Goal: Find specific page/section: Find specific page/section

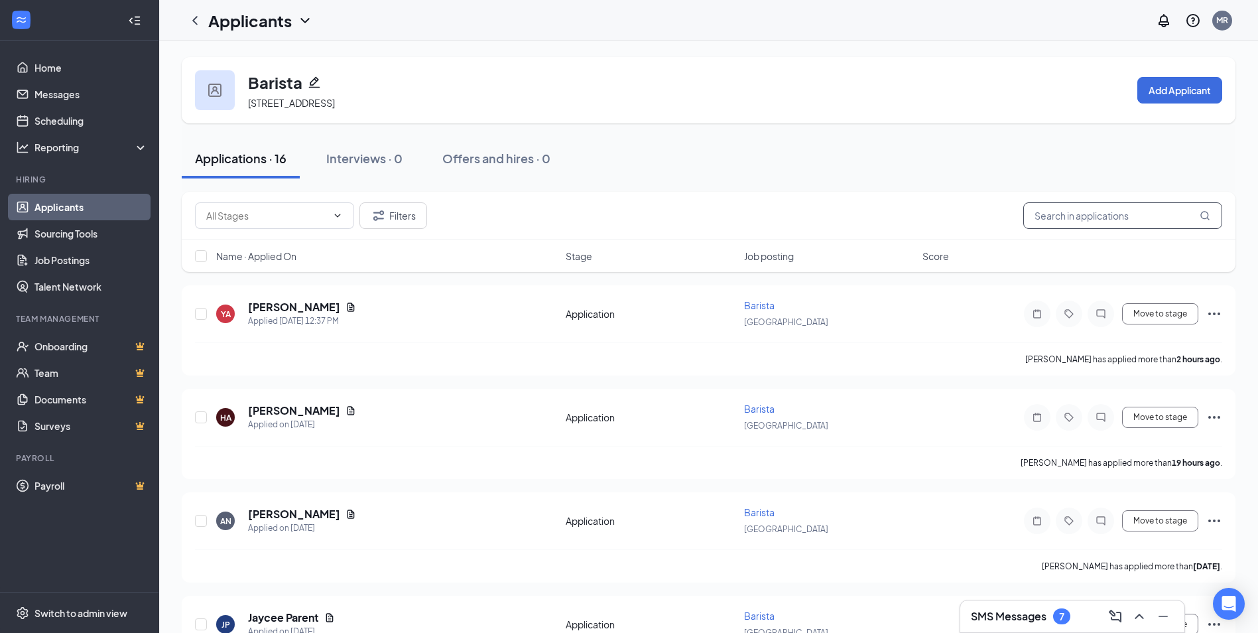
click at [1090, 219] on input "text" at bounding box center [1122, 215] width 199 height 27
type input "ware"
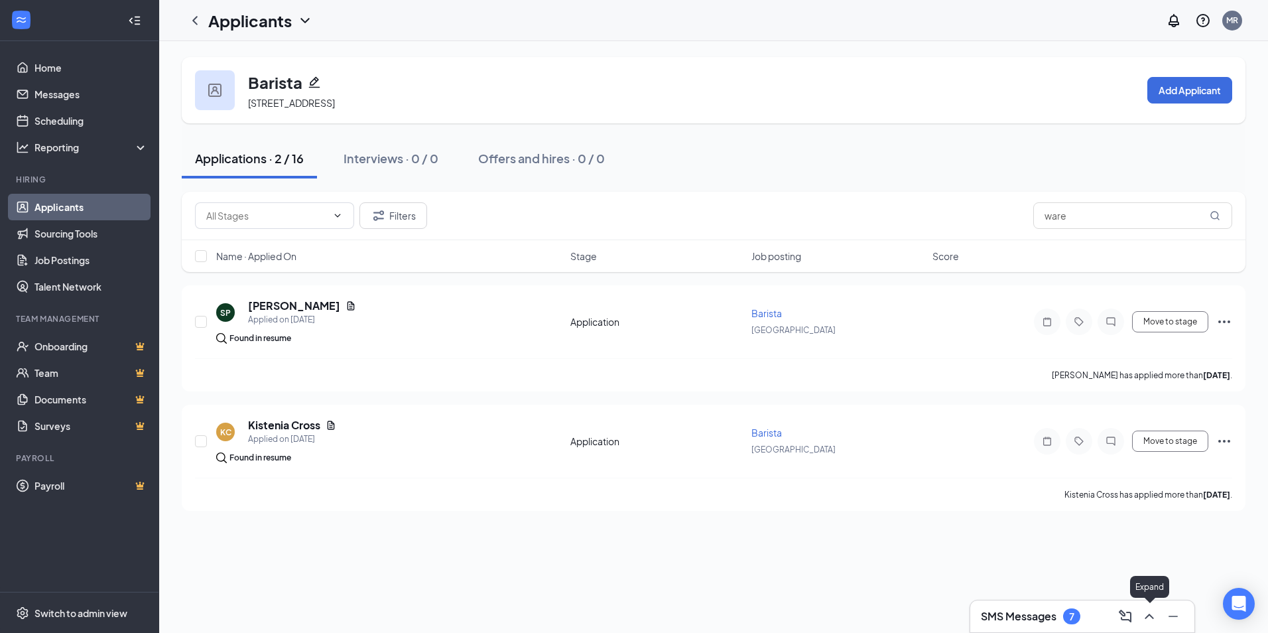
click at [1148, 614] on icon "ChevronUp" at bounding box center [1148, 615] width 9 height 5
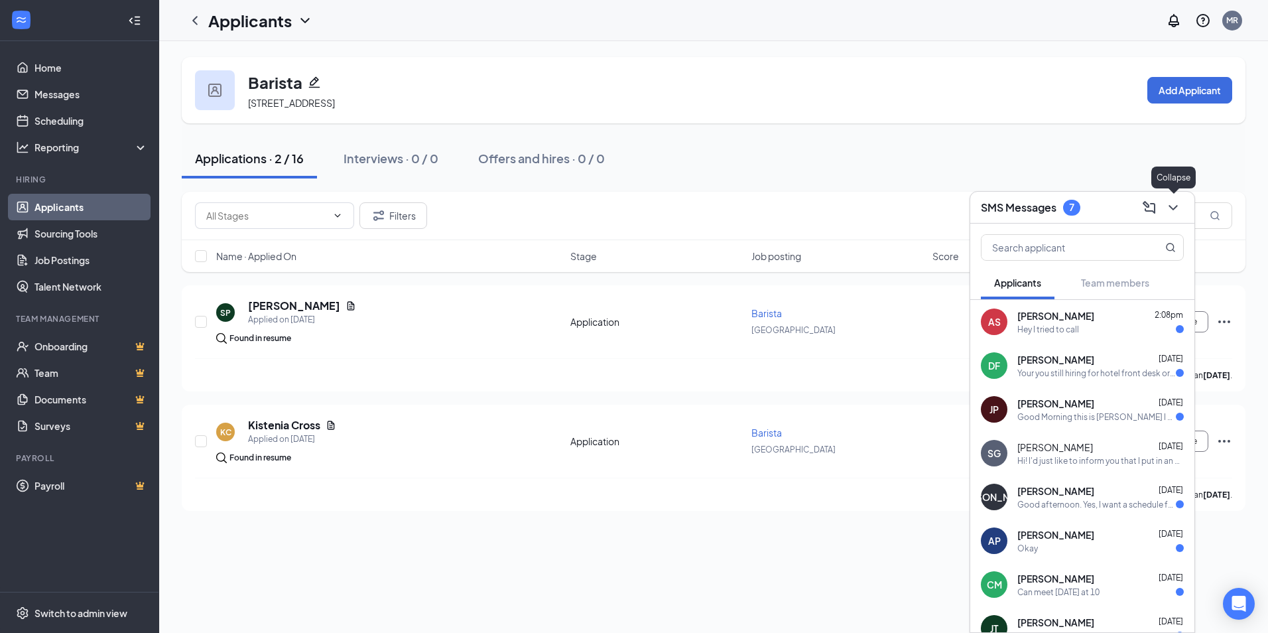
click at [1174, 205] on icon "ChevronDown" at bounding box center [1173, 208] width 16 height 16
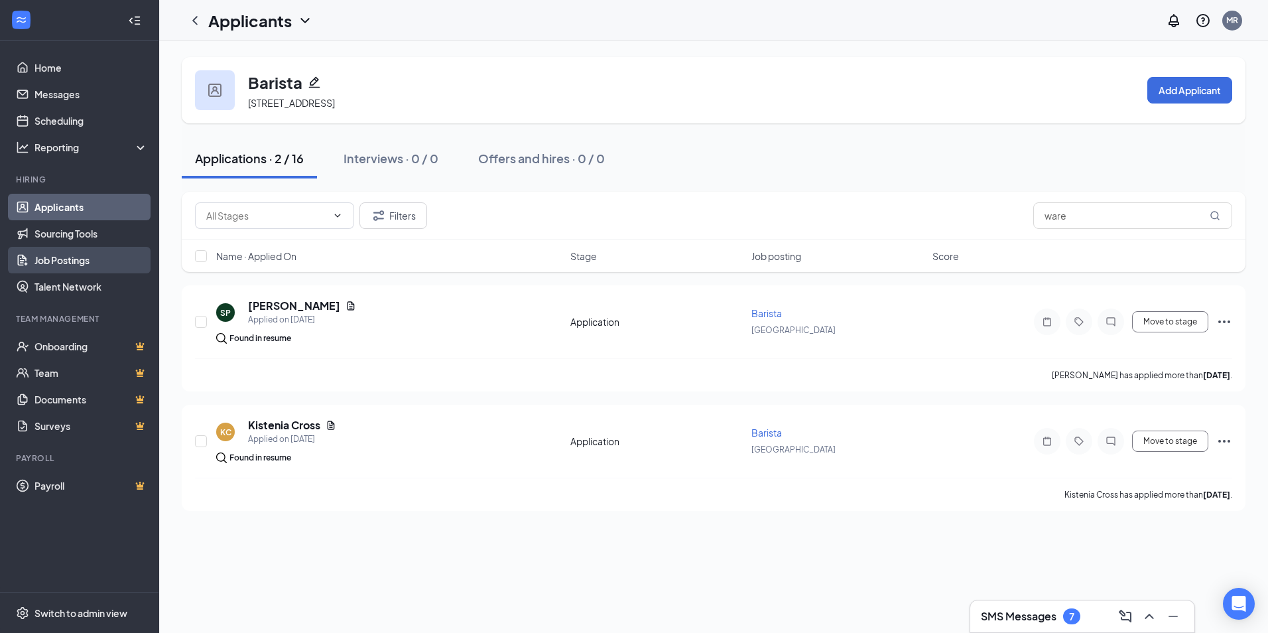
click at [69, 257] on link "Job Postings" at bounding box center [90, 260] width 113 height 27
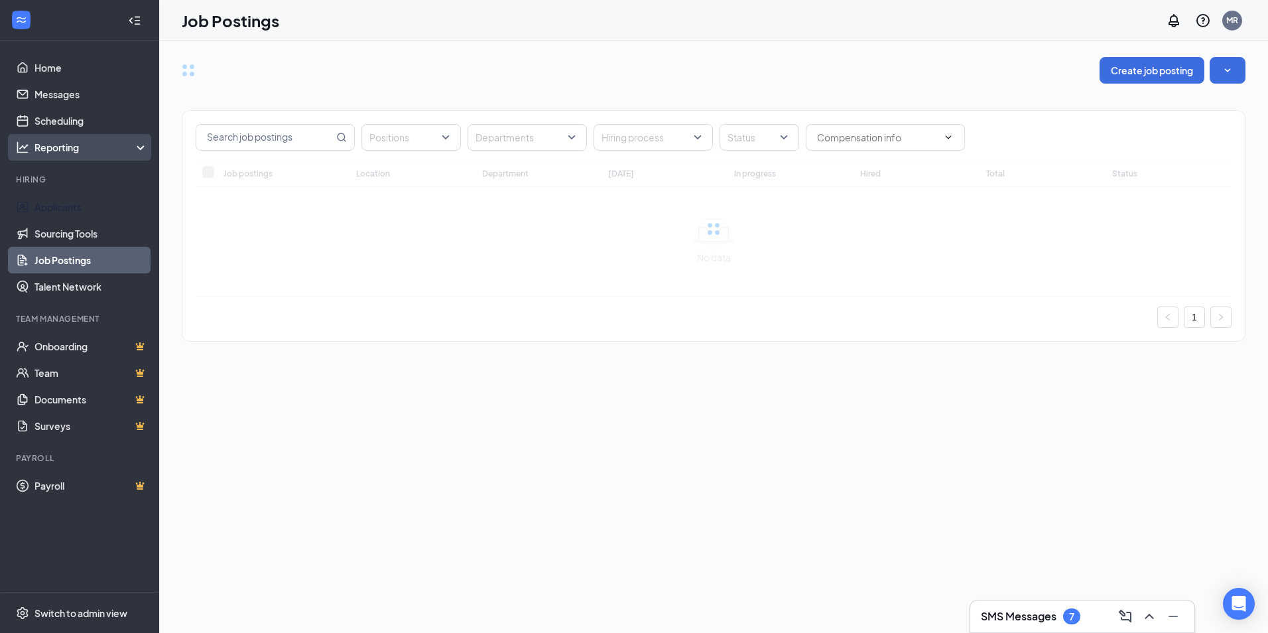
drag, startPoint x: 58, startPoint y: 202, endPoint x: 84, endPoint y: 140, distance: 67.5
click at [58, 201] on link "Applicants" at bounding box center [90, 207] width 113 height 27
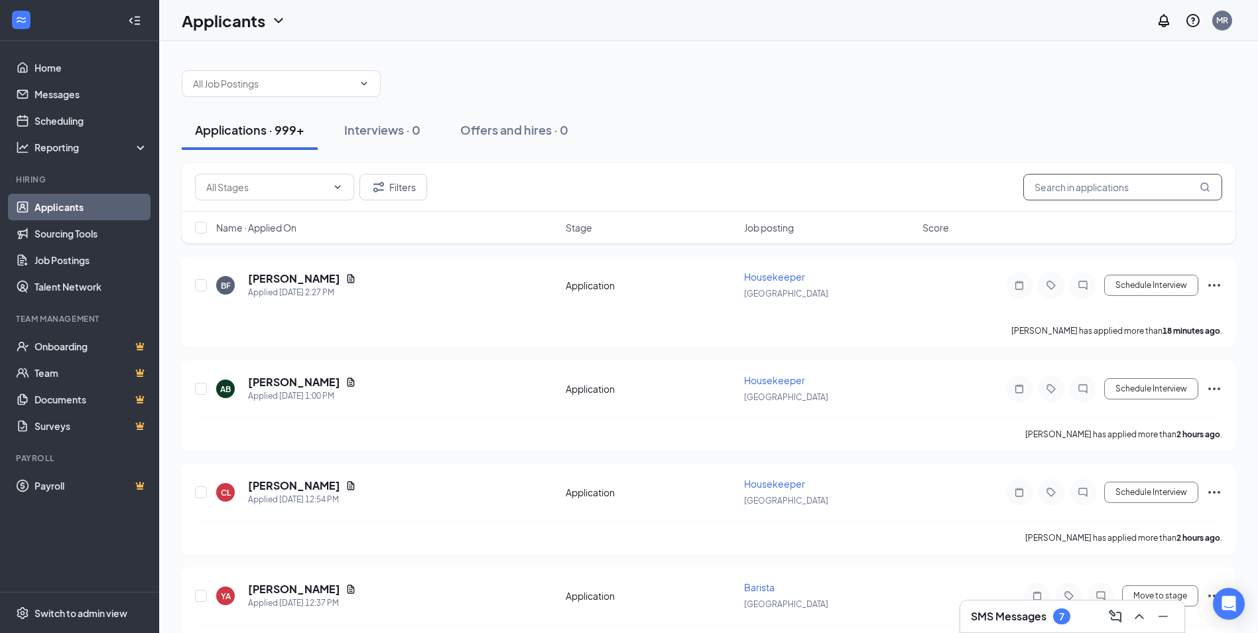
click at [1050, 192] on input "text" at bounding box center [1122, 187] width 199 height 27
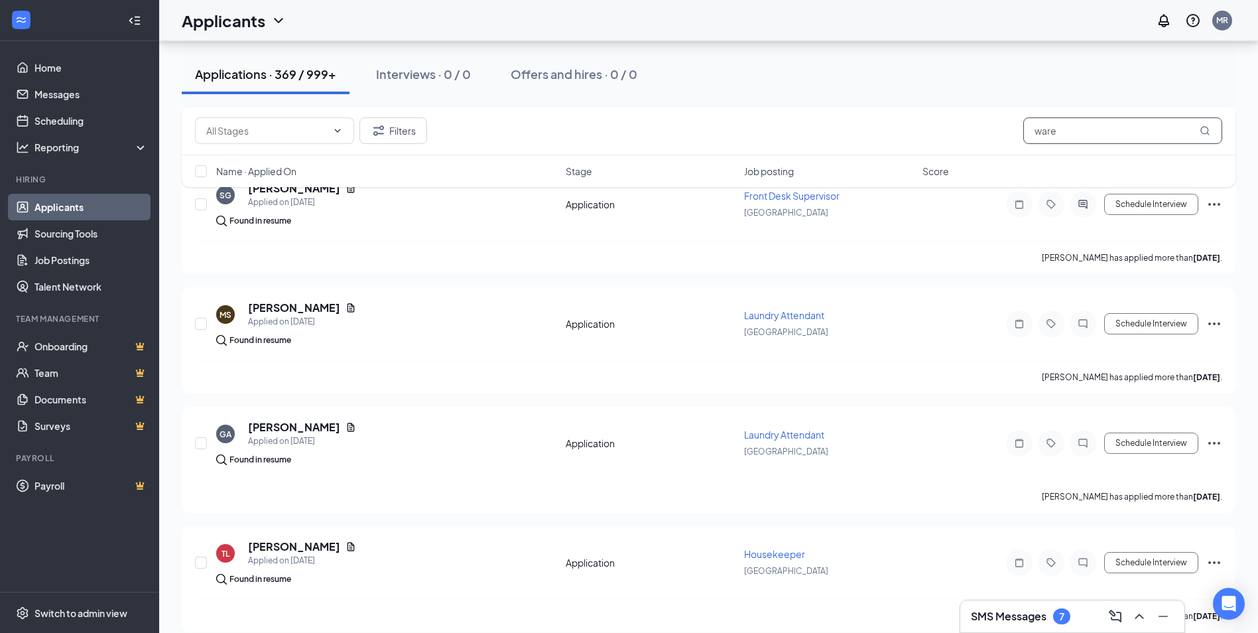
scroll to position [597, 0]
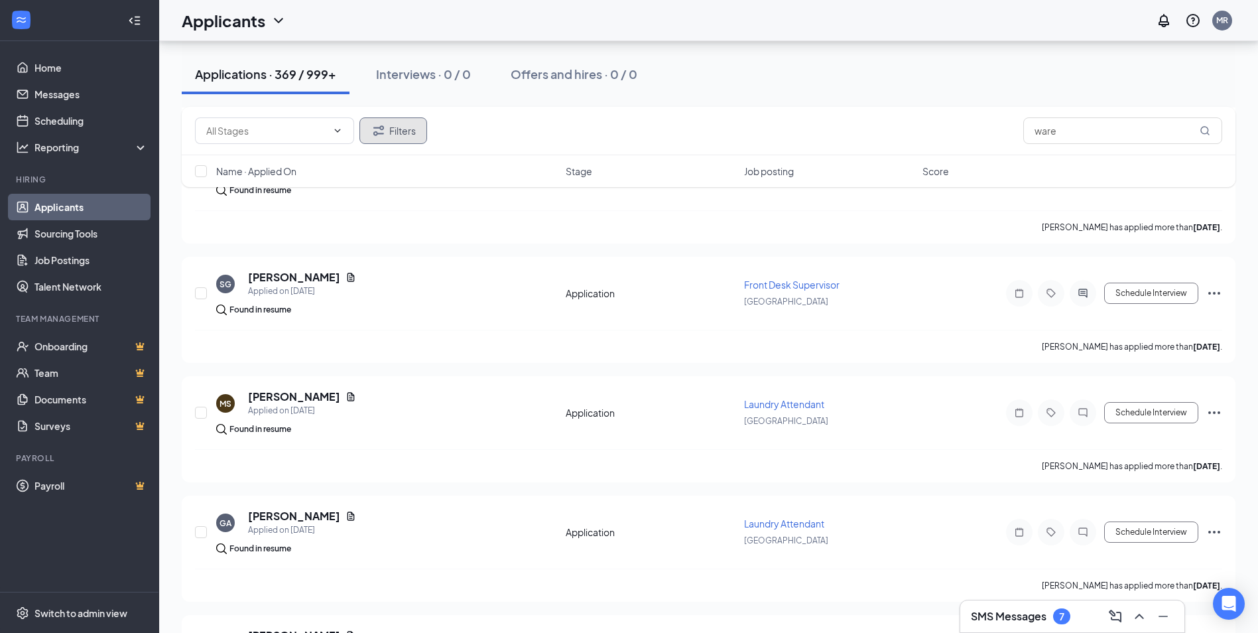
click at [391, 133] on button "Filters" at bounding box center [393, 130] width 68 height 27
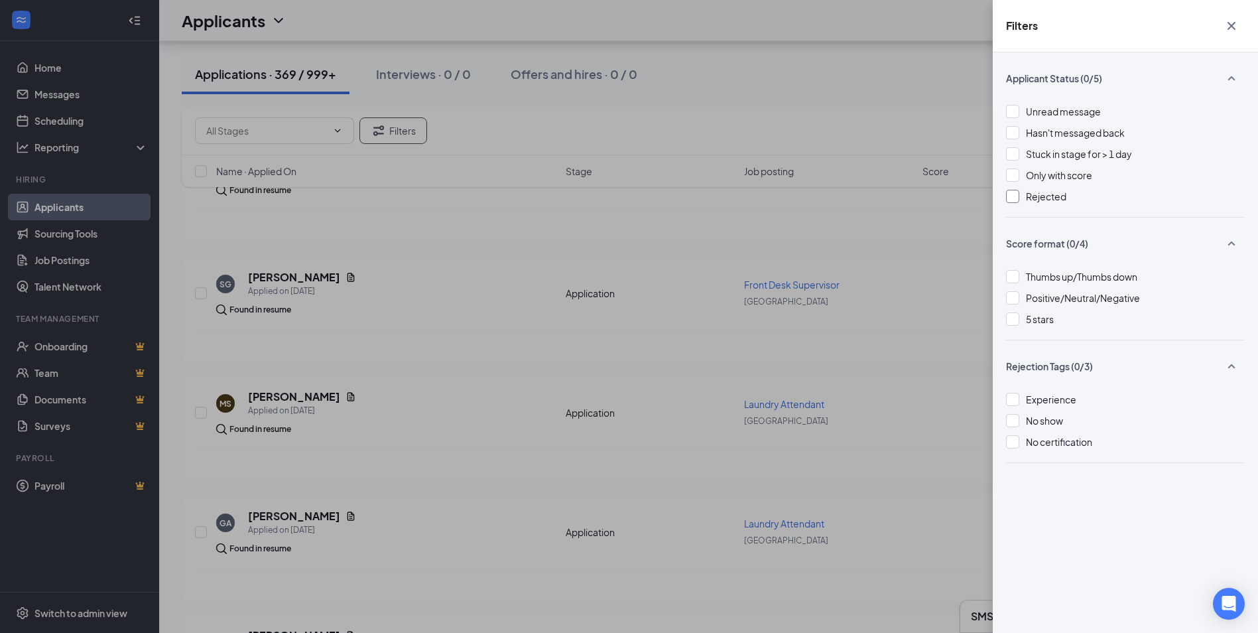
click at [1011, 197] on div at bounding box center [1012, 196] width 13 height 13
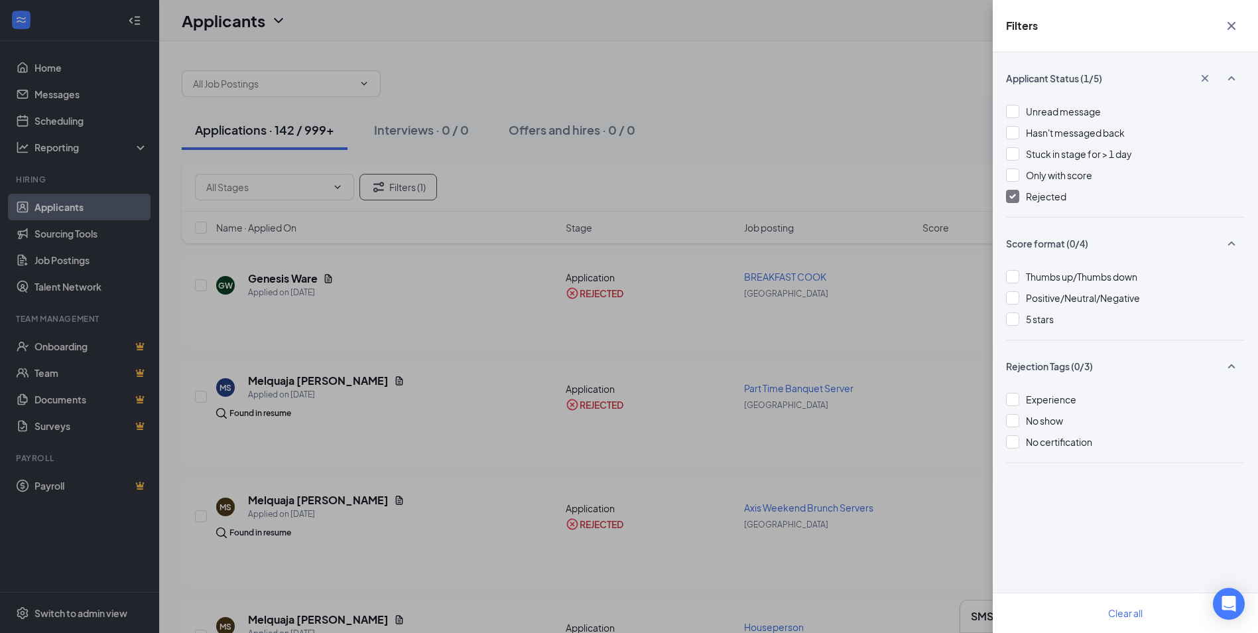
click at [770, 161] on div "Filters Applicant Status (1/5) Unread message Hasn't messaged back Stuck in sta…" at bounding box center [629, 316] width 1258 height 633
click at [757, 153] on div "Filters Applicant Status (1/5) Unread message Hasn't messaged back Stuck in sta…" at bounding box center [629, 316] width 1258 height 633
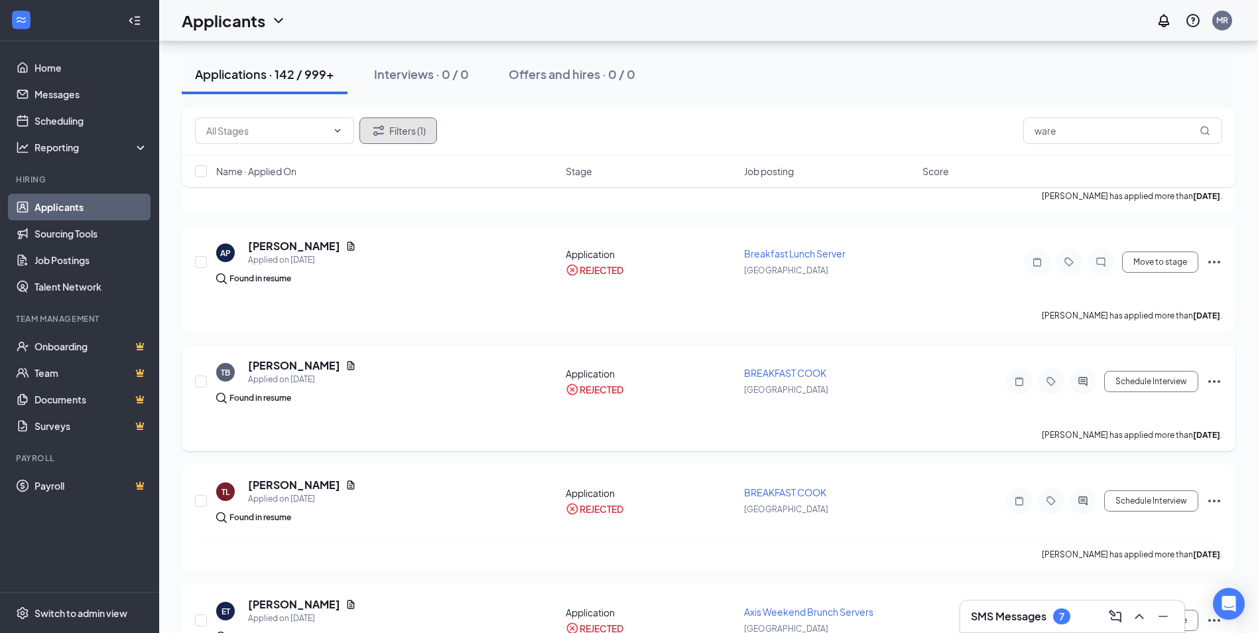
scroll to position [2064, 0]
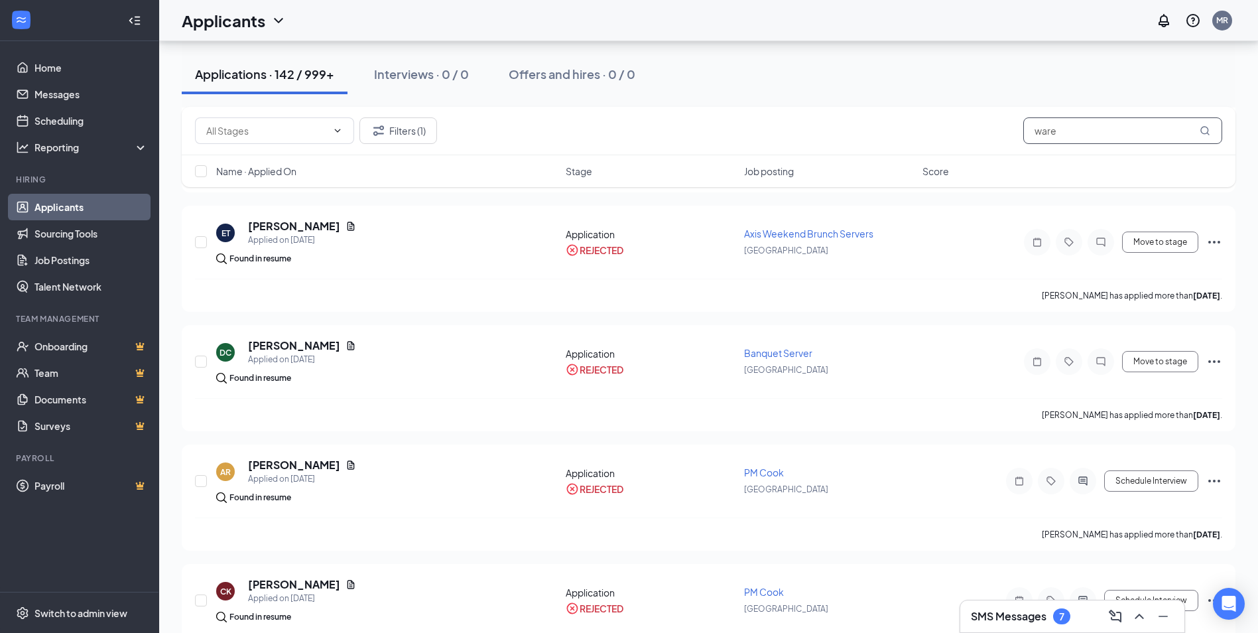
drag, startPoint x: 1070, startPoint y: 137, endPoint x: 1009, endPoint y: 140, distance: 61.8
click at [1009, 140] on div "Filters (1) ware" at bounding box center [708, 130] width 1027 height 27
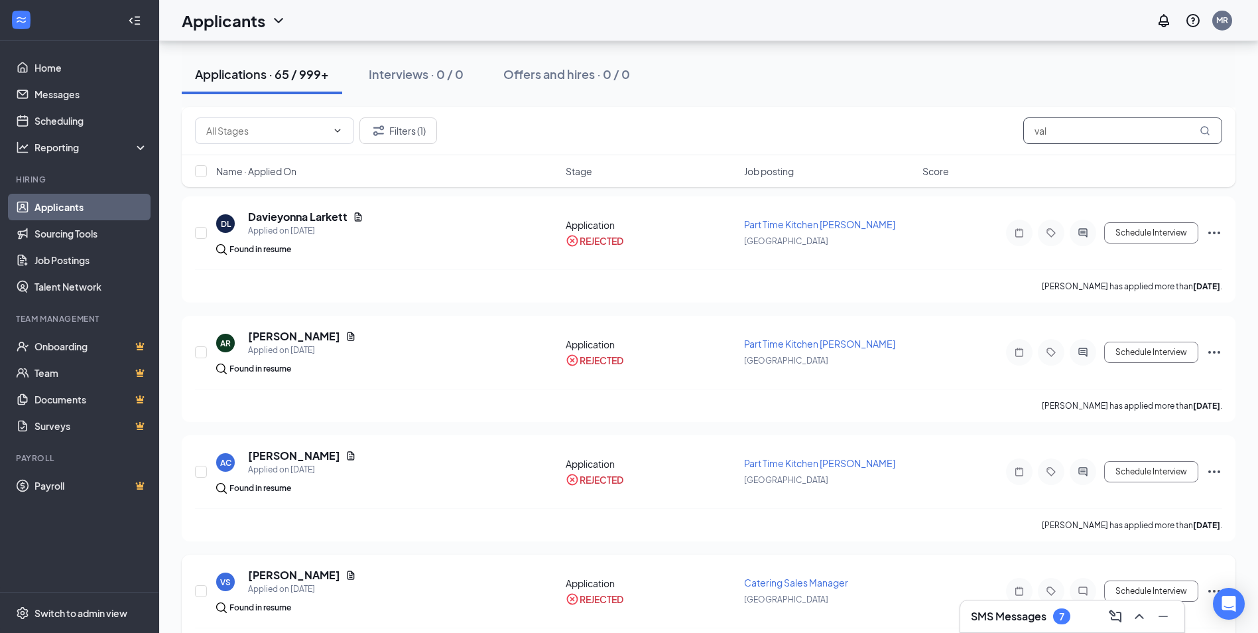
scroll to position [1507, 0]
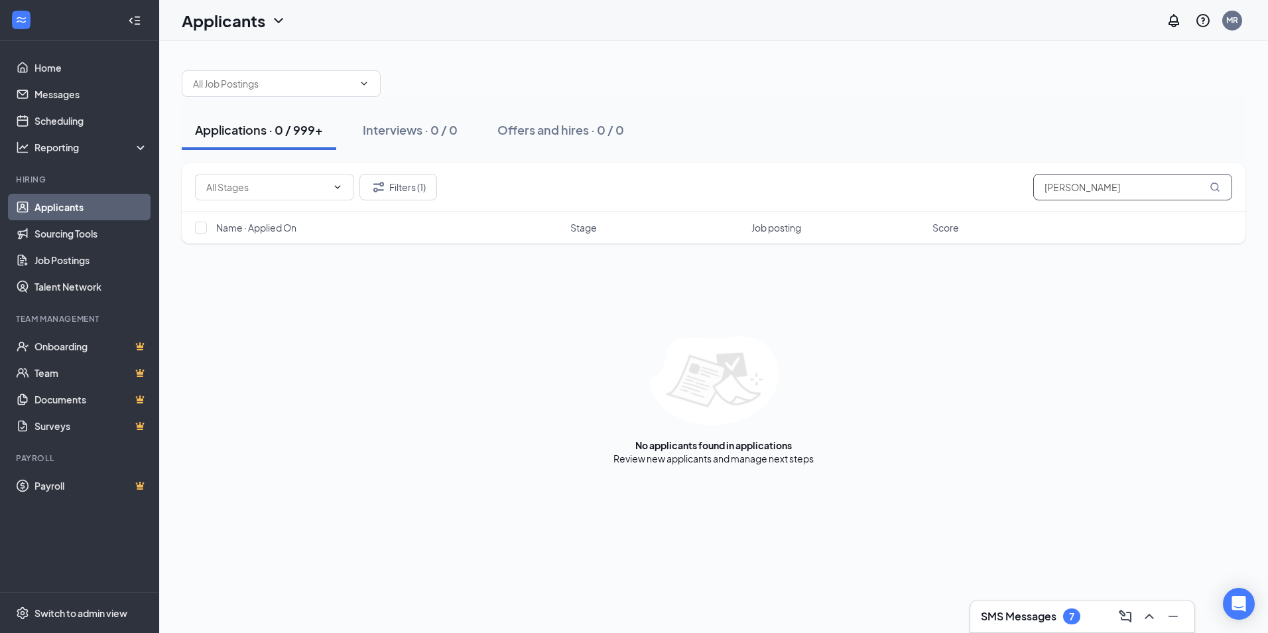
type input "[PERSON_NAME]"
click at [361, 87] on icon "ChevronDown" at bounding box center [364, 83] width 11 height 11
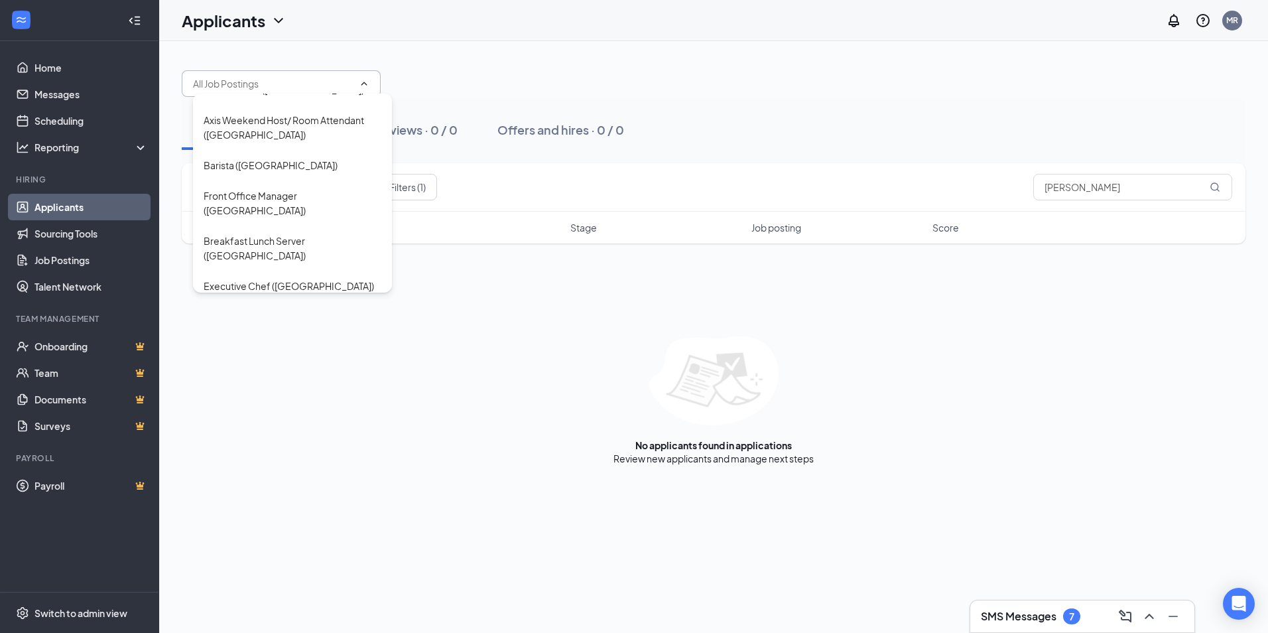
scroll to position [729, 0]
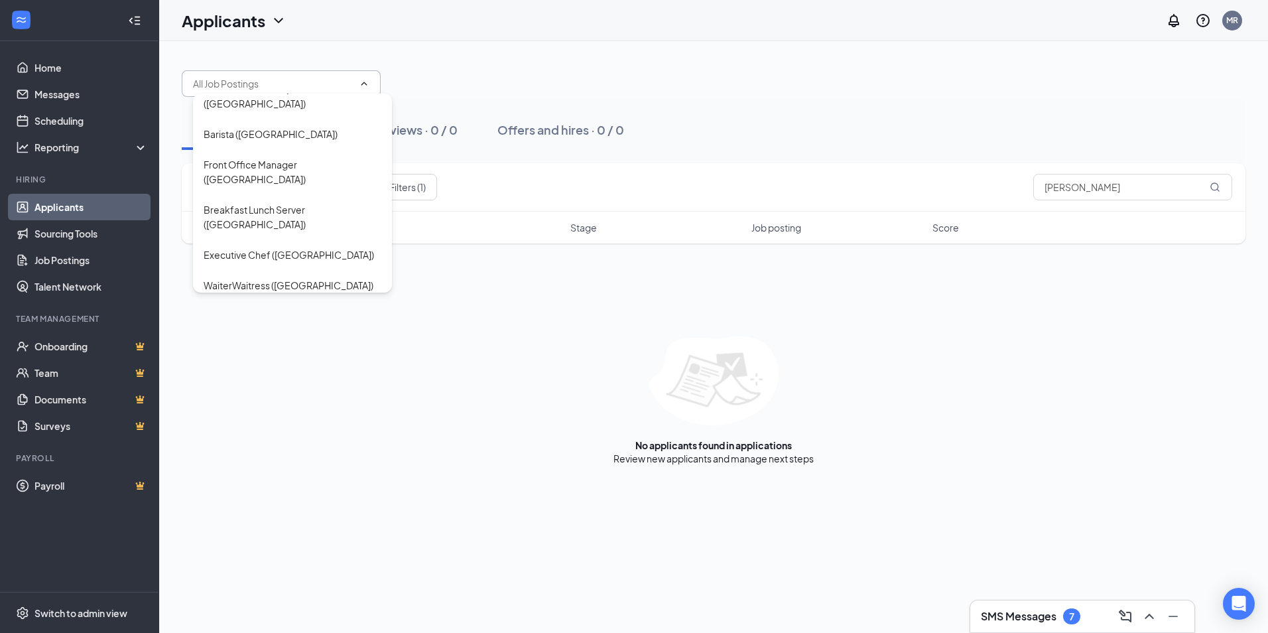
click at [256, 384] on div "Director Of Sales ([GEOGRAPHIC_DATA])" at bounding box center [293, 391] width 178 height 15
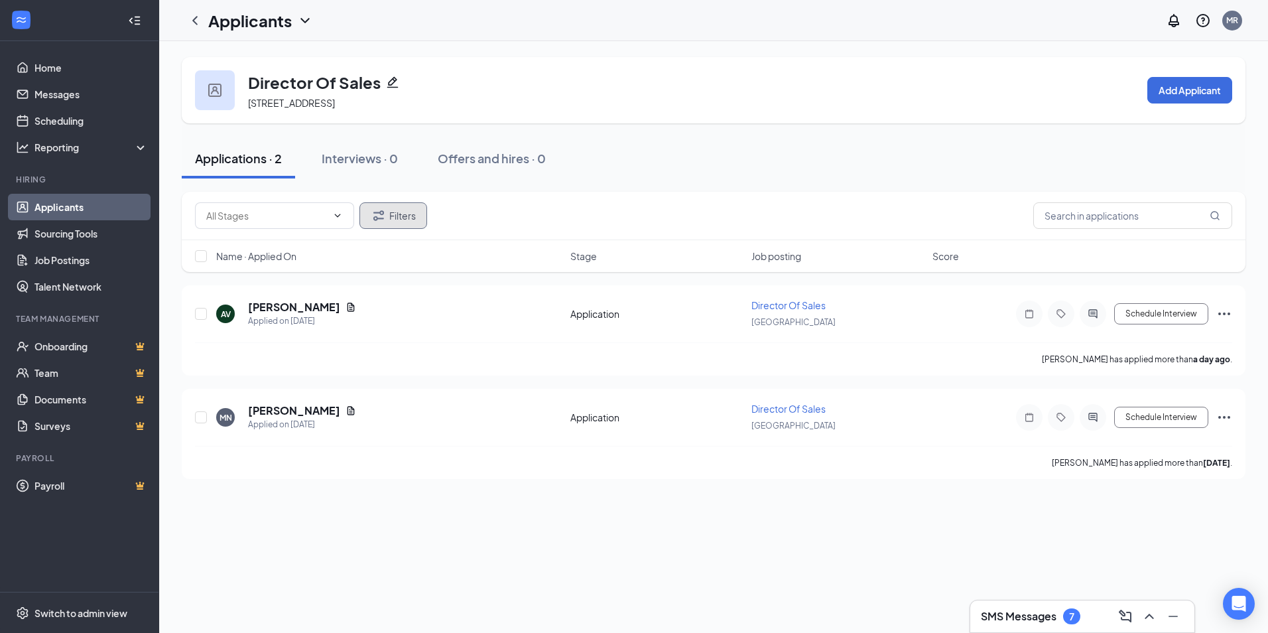
click at [391, 209] on button "Filters" at bounding box center [393, 215] width 68 height 27
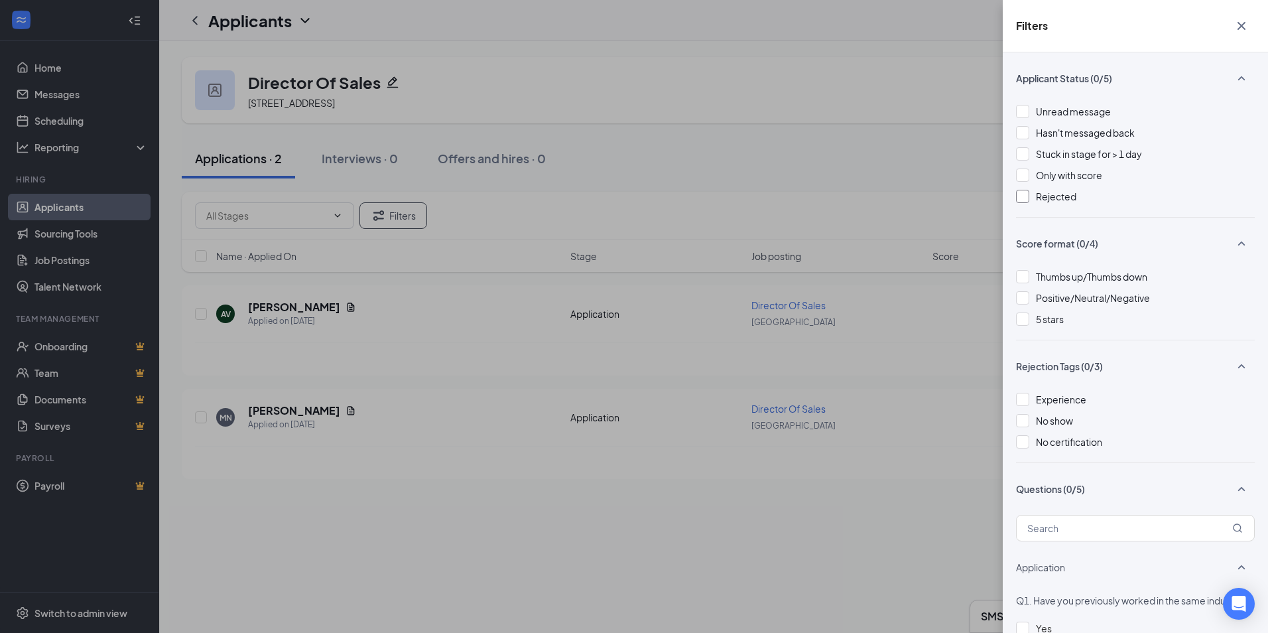
click at [1022, 194] on div at bounding box center [1022, 196] width 13 height 13
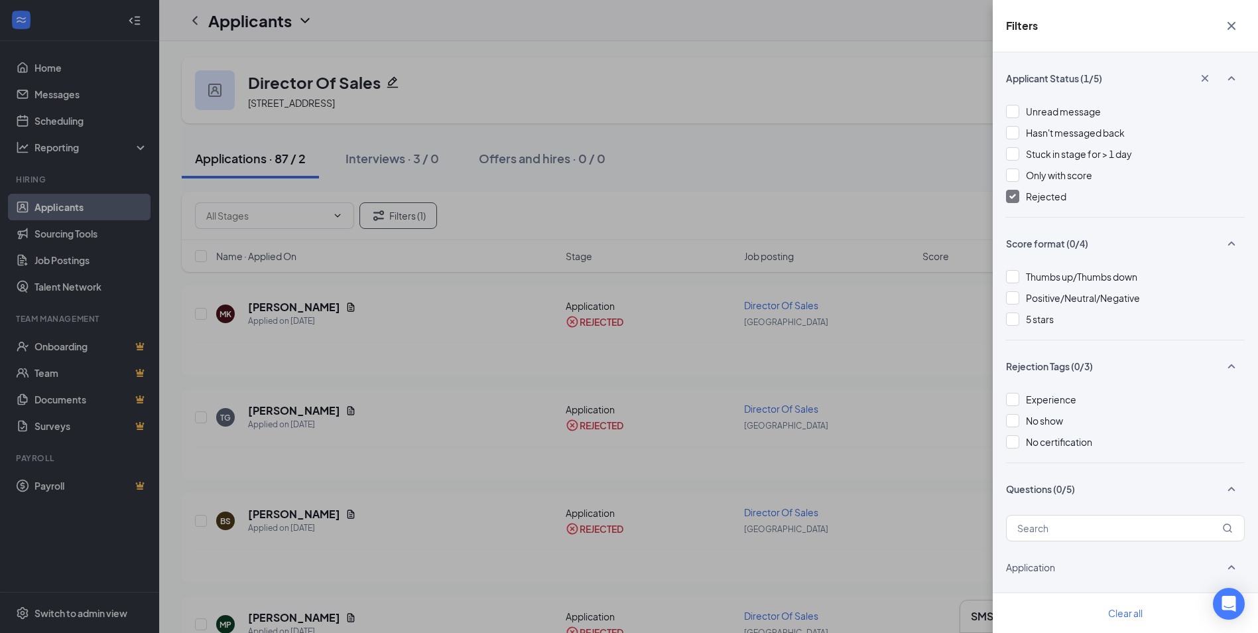
click at [491, 313] on div "Filters Applicant Status (1/5) Unread message Hasn't messaged back Stuck in sta…" at bounding box center [629, 316] width 1258 height 633
click at [855, 327] on div "Filters Applicant Status (1/5) Unread message Hasn't messaged back Stuck in sta…" at bounding box center [629, 316] width 1258 height 633
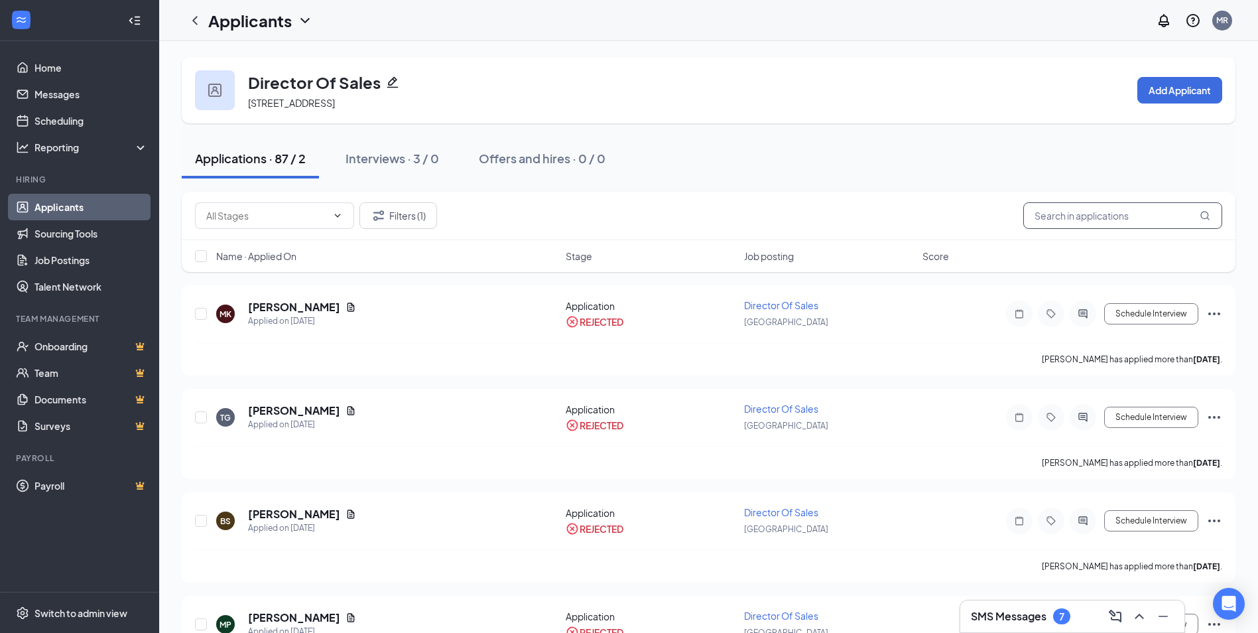
click at [1126, 221] on input "text" at bounding box center [1122, 215] width 199 height 27
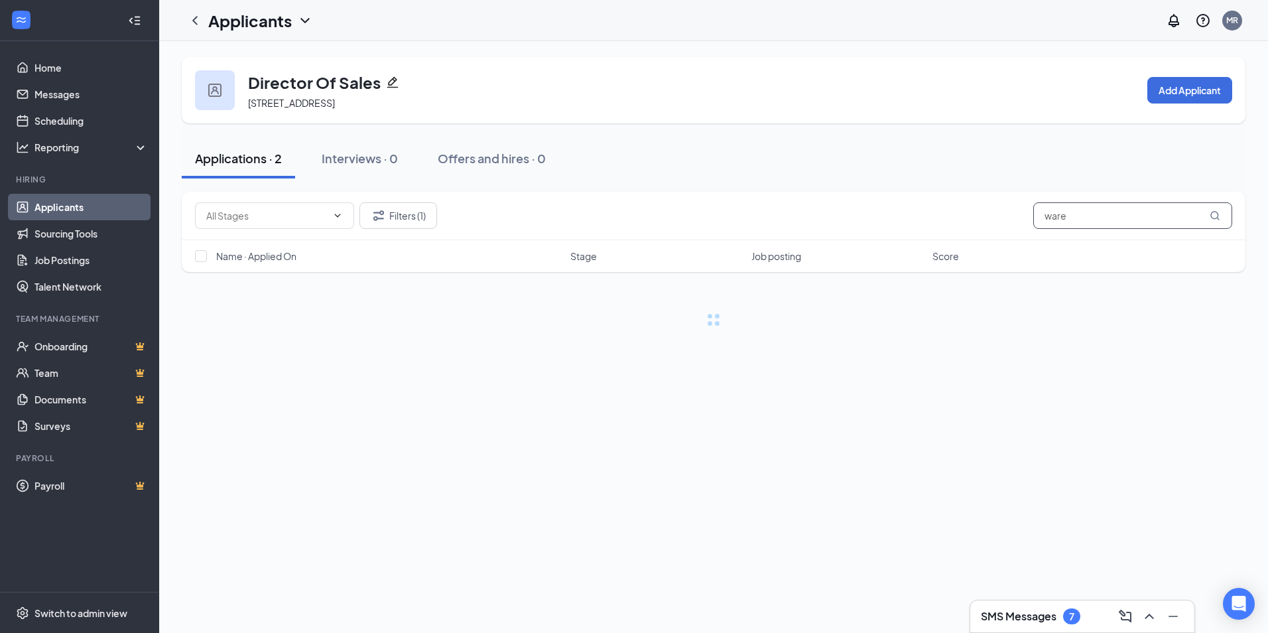
type input "ware"
